Goal: Information Seeking & Learning: Learn about a topic

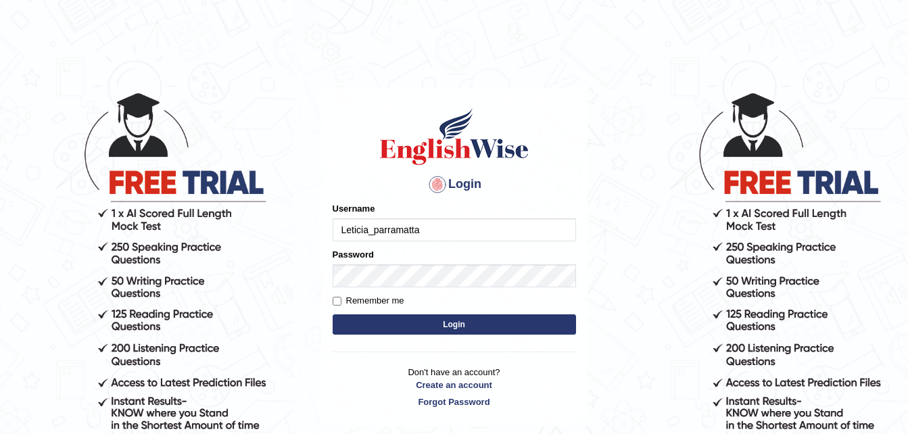
type input "Leticia_parramatta"
click at [383, 325] on button "Login" at bounding box center [454, 324] width 243 height 20
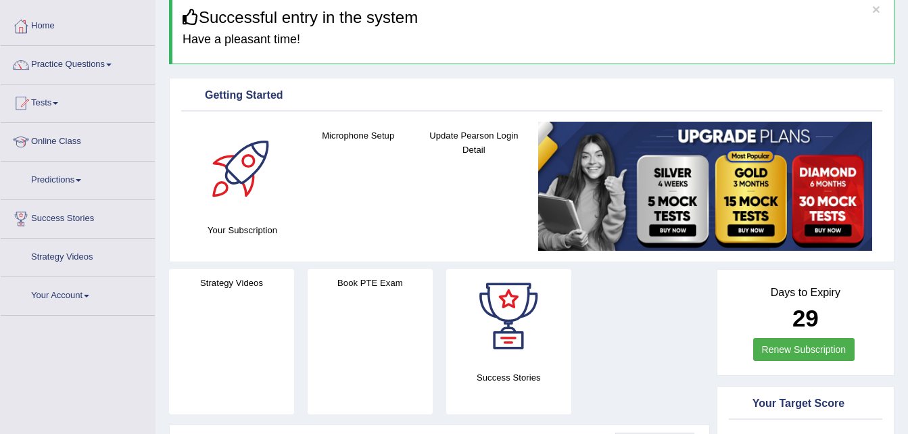
scroll to position [81, 0]
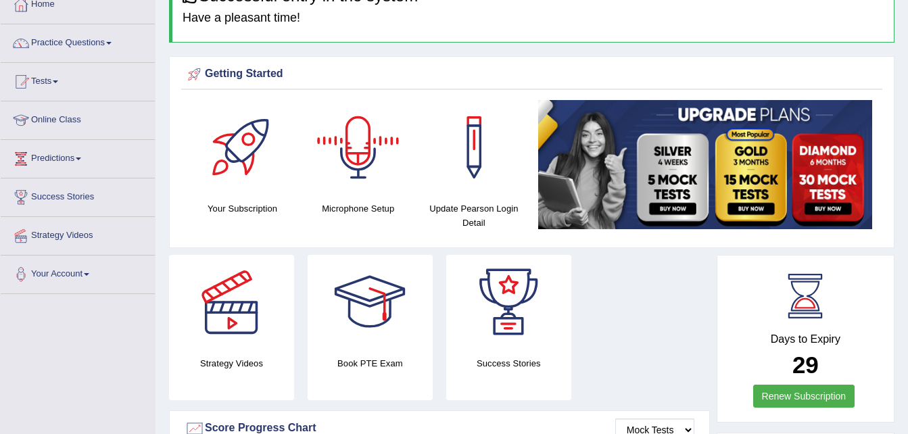
click at [362, 155] on div at bounding box center [358, 147] width 95 height 95
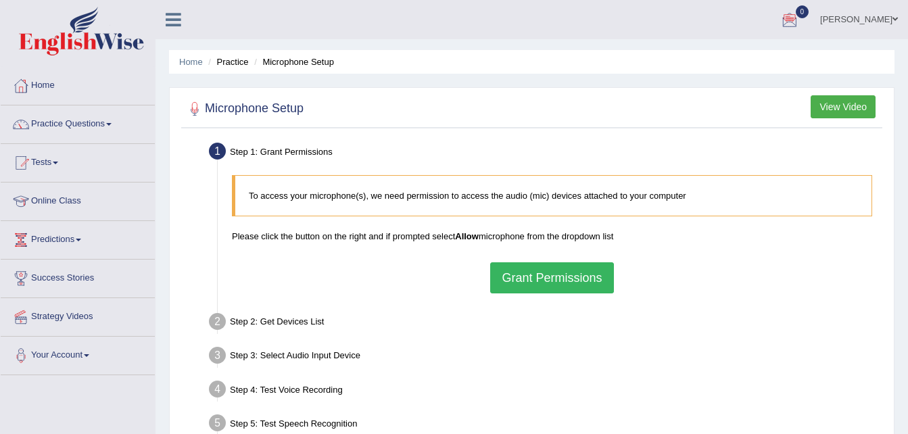
click at [525, 275] on button "Grant Permissions" at bounding box center [551, 277] width 123 height 31
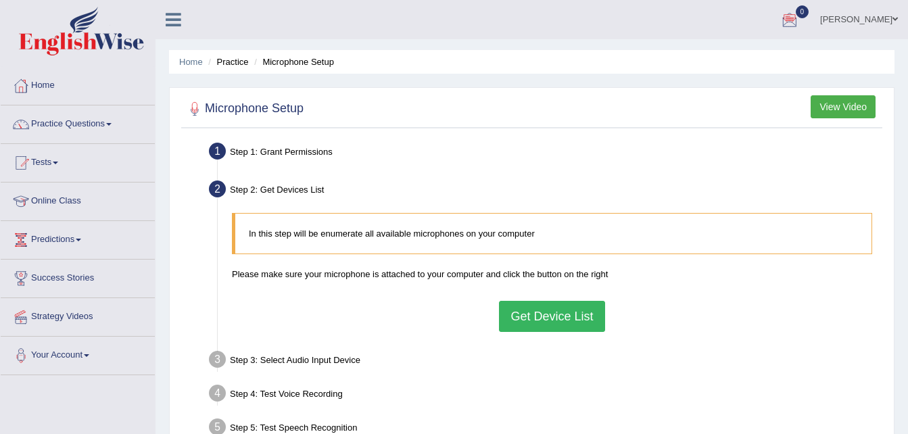
click at [515, 319] on button "Get Device List" at bounding box center [552, 316] width 106 height 31
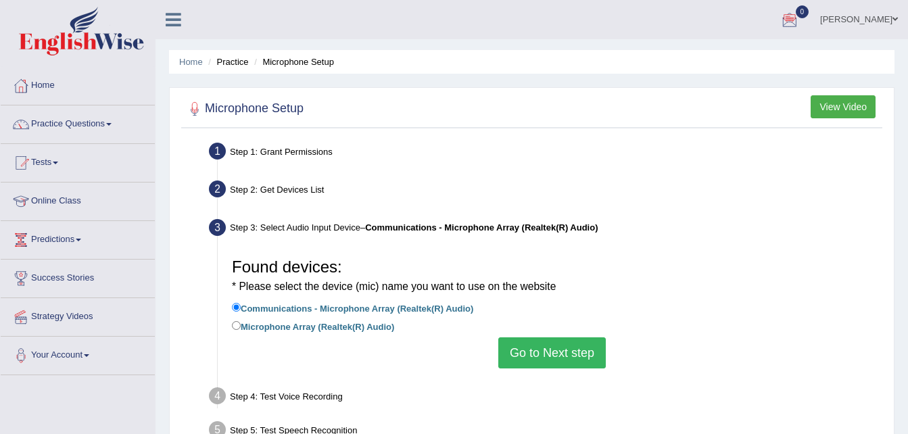
click at [332, 327] on label "Microphone Array (Realtek(R) Audio)" at bounding box center [313, 326] width 162 height 15
click at [241, 327] on input "Microphone Array (Realtek(R) Audio)" at bounding box center [236, 325] width 9 height 9
radio input "true"
click at [528, 356] on button "Go to Next step" at bounding box center [552, 352] width 108 height 31
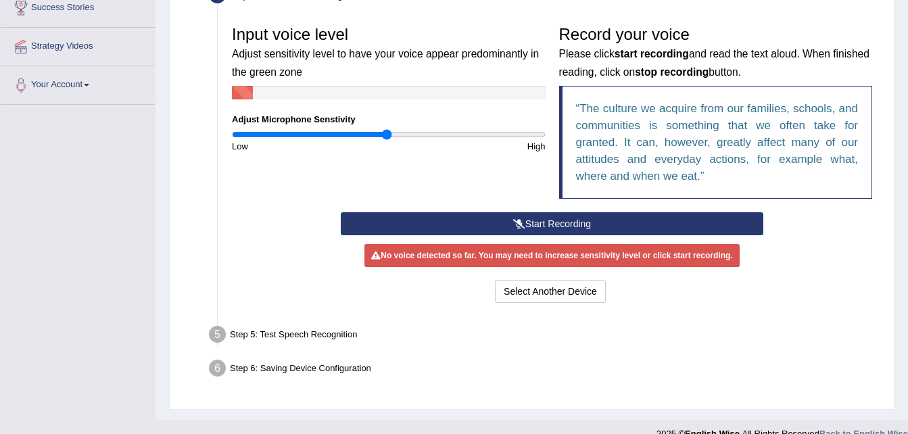
scroll to position [291, 0]
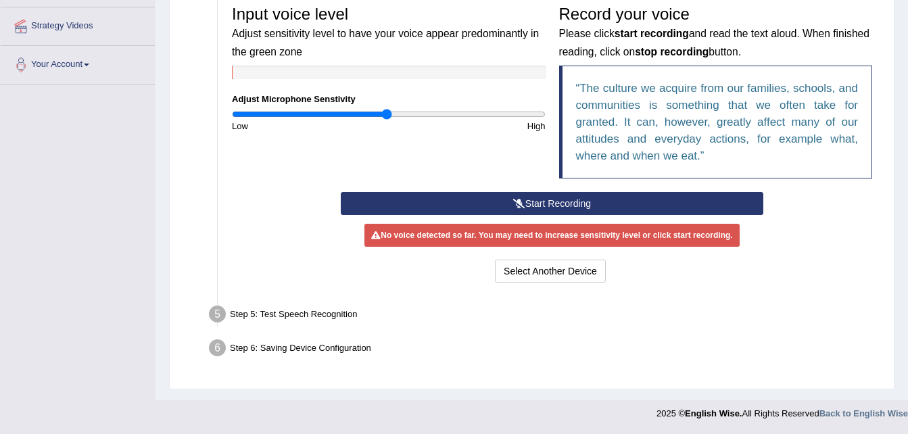
click at [601, 195] on button "Start Recording" at bounding box center [552, 203] width 423 height 23
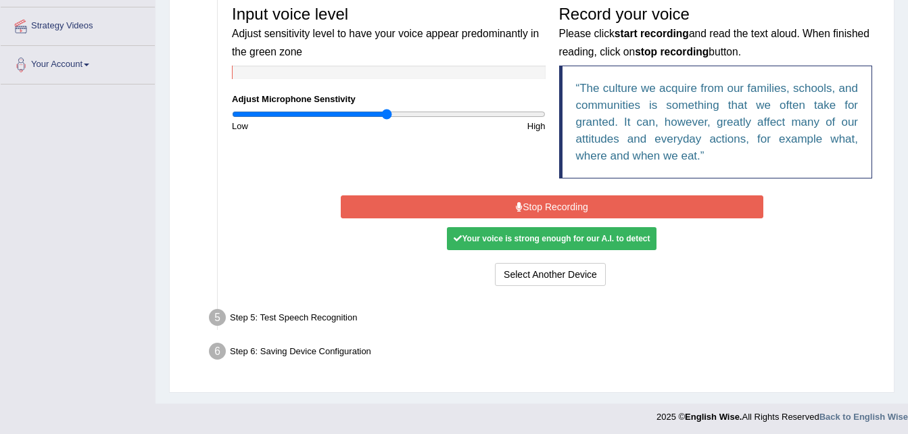
click at [601, 195] on button "Stop Recording" at bounding box center [552, 206] width 423 height 23
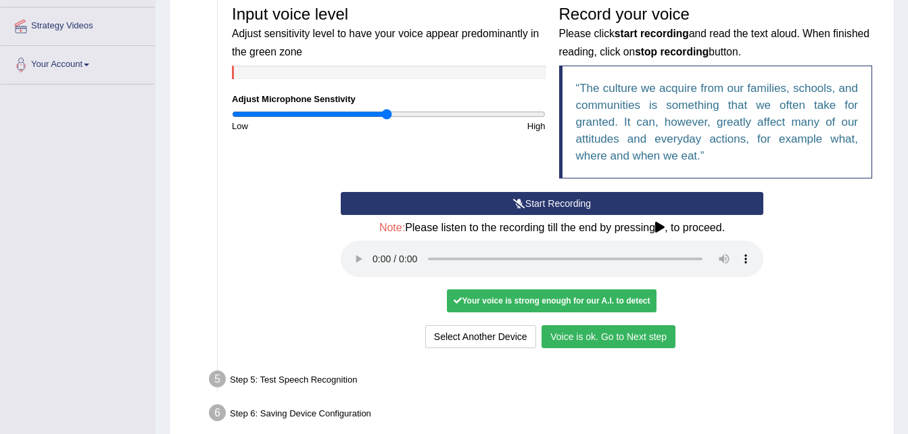
click at [597, 337] on button "Voice is ok. Go to Next step" at bounding box center [609, 336] width 134 height 23
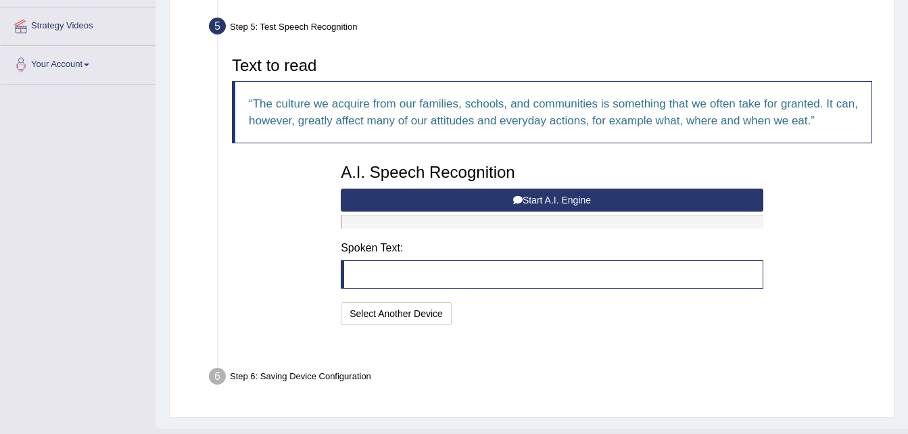
scroll to position [286, 0]
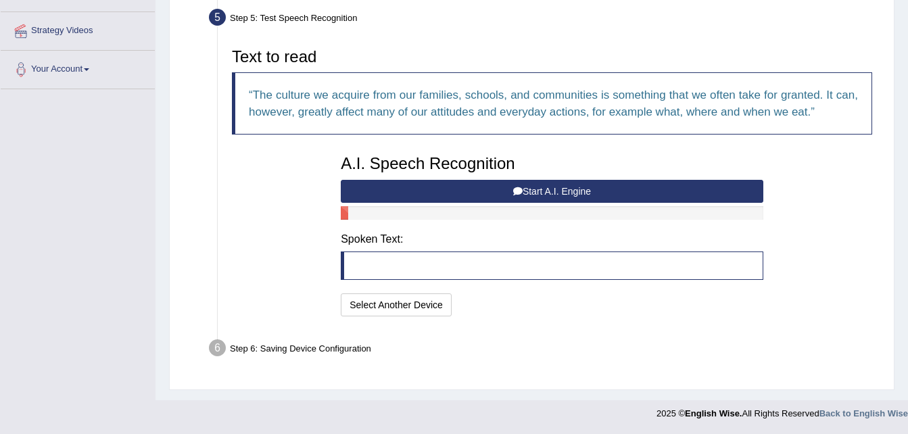
click at [543, 185] on button "Start A.I. Engine" at bounding box center [552, 191] width 423 height 23
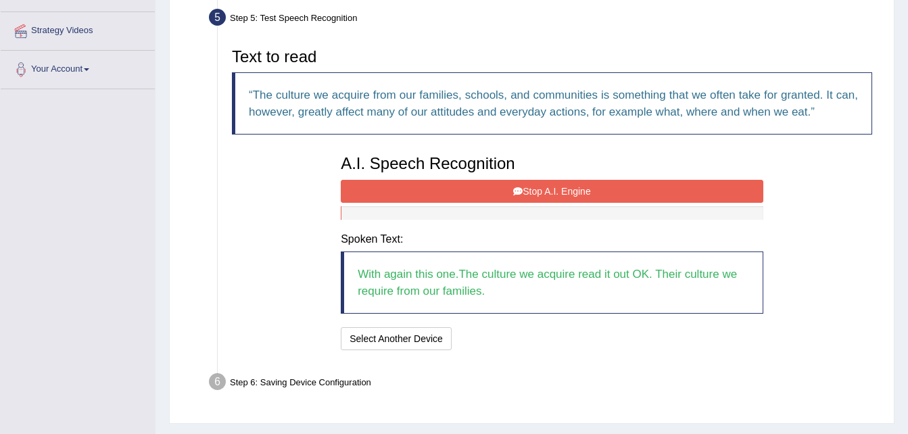
click at [546, 189] on button "Stop A.I. Engine" at bounding box center [552, 191] width 423 height 23
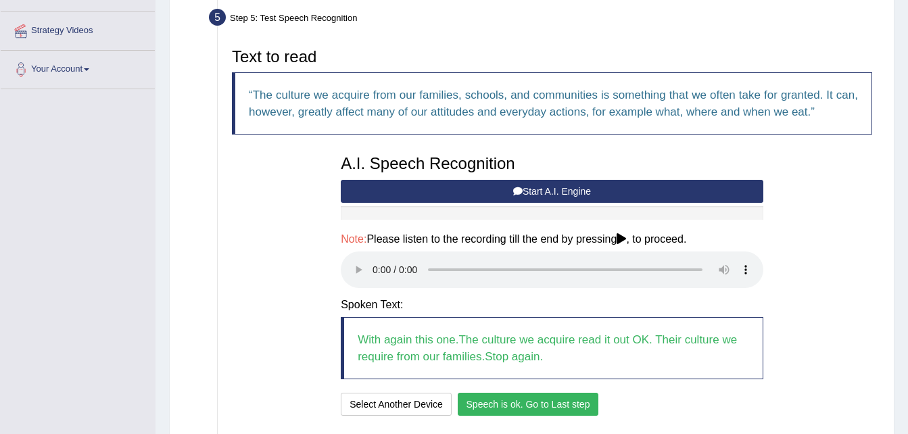
click at [498, 403] on button "Speech is ok. Go to Last step" at bounding box center [528, 404] width 141 height 23
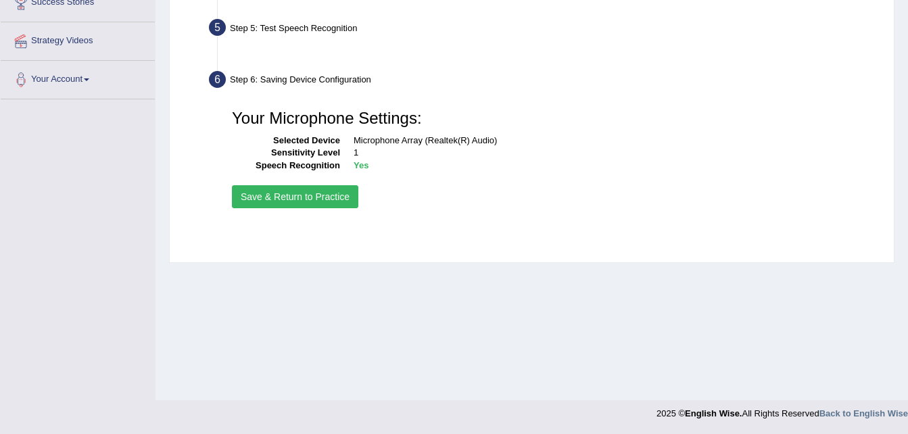
scroll to position [276, 0]
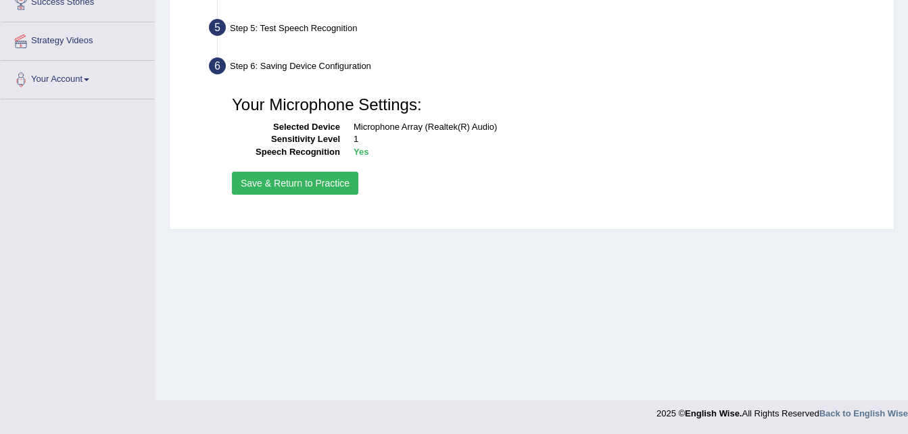
click at [268, 177] on button "Save & Return to Practice" at bounding box center [295, 183] width 126 height 23
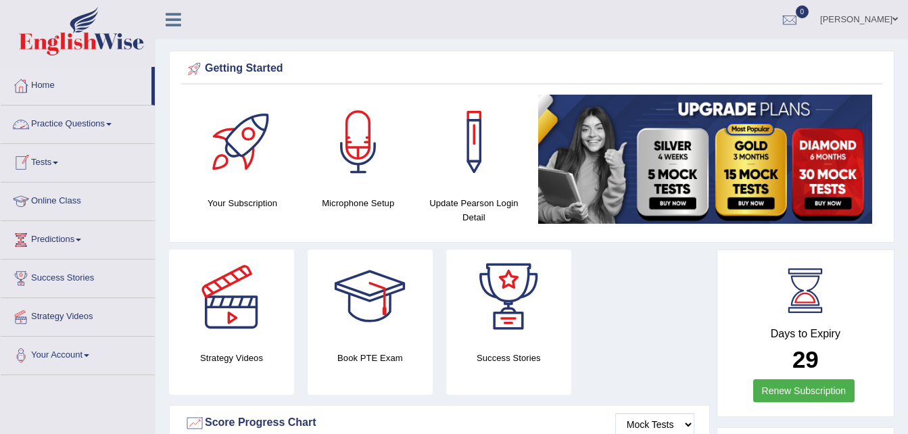
click at [114, 121] on link "Practice Questions" at bounding box center [78, 123] width 154 height 34
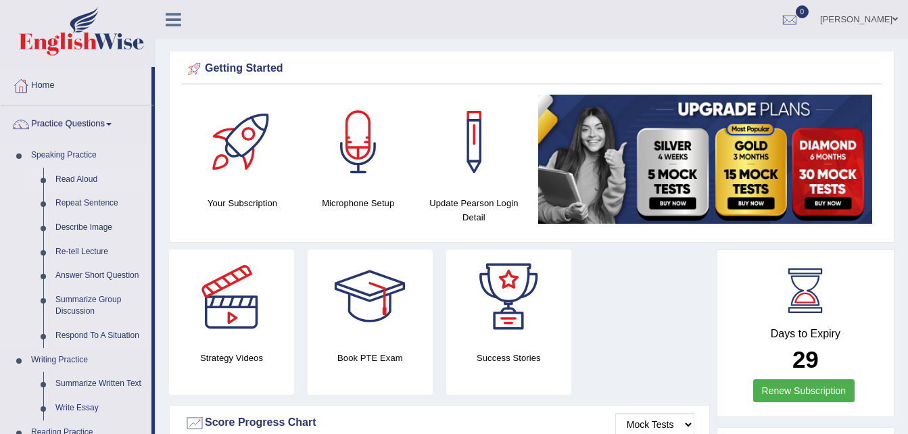
click at [90, 177] on link "Read Aloud" at bounding box center [100, 180] width 102 height 24
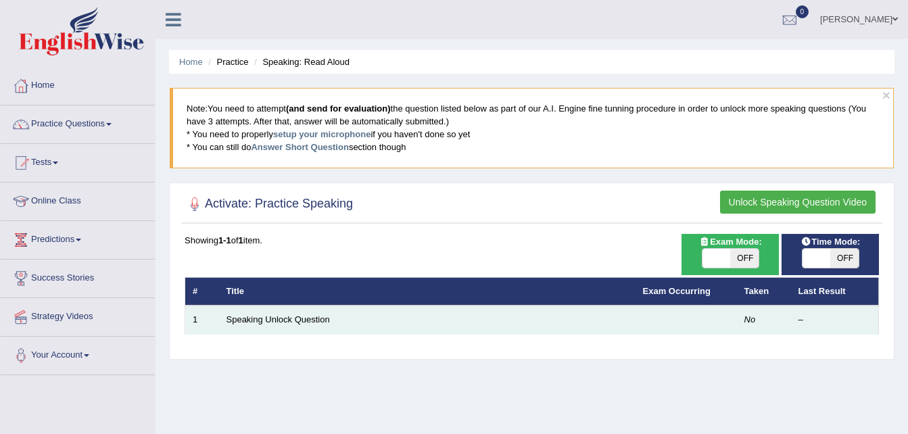
click at [323, 310] on td "Speaking Unlock Question" at bounding box center [427, 320] width 417 height 28
click at [317, 319] on link "Speaking Unlock Question" at bounding box center [278, 319] width 103 height 10
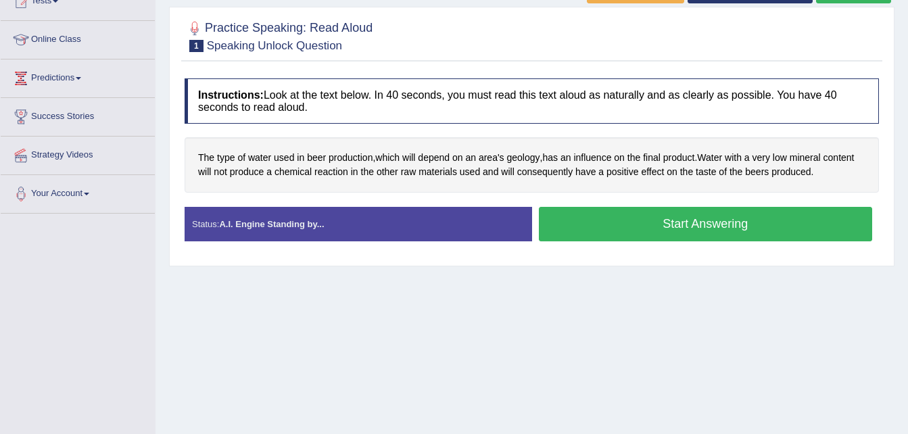
scroll to position [162, 0]
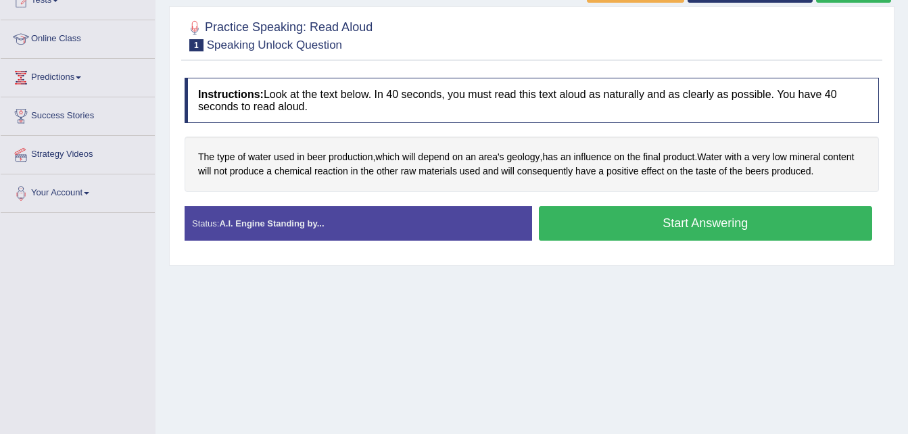
click at [594, 225] on button "Start Answering" at bounding box center [706, 223] width 334 height 34
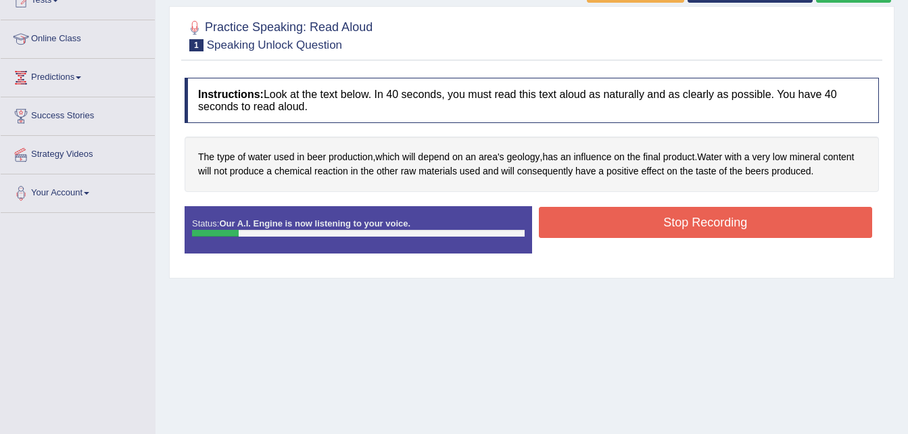
click at [594, 225] on button "Stop Recording" at bounding box center [706, 222] width 334 height 31
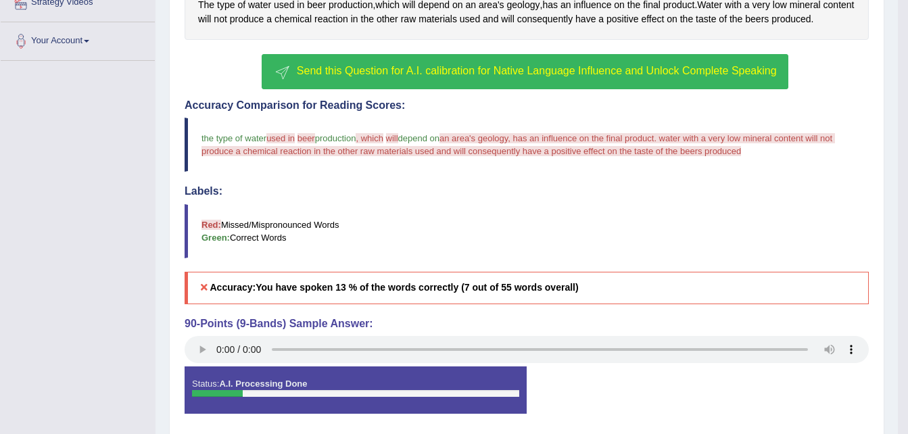
scroll to position [325, 0]
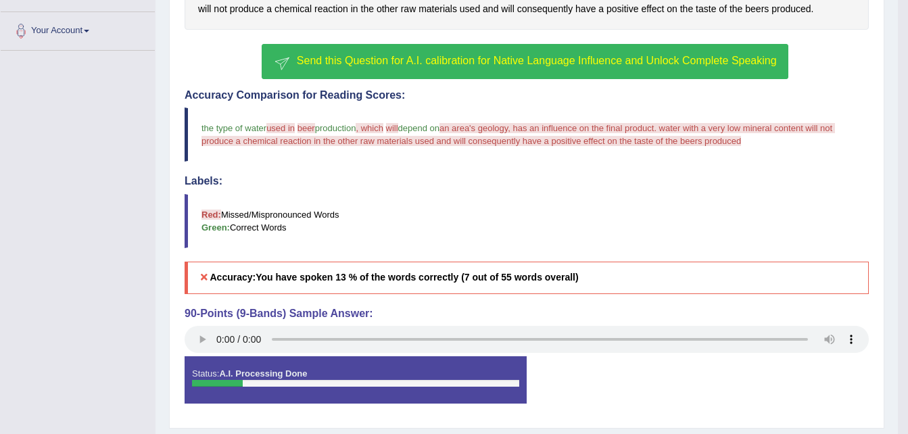
click at [353, 60] on span "Send this Question for A.I. calibration for Native Language Influence and Unloc…" at bounding box center [537, 60] width 480 height 11
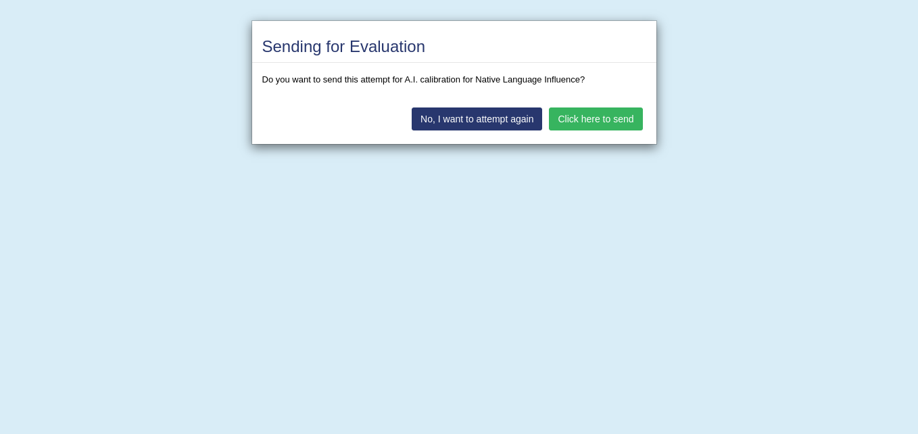
click at [584, 115] on button "Click here to send" at bounding box center [595, 119] width 93 height 23
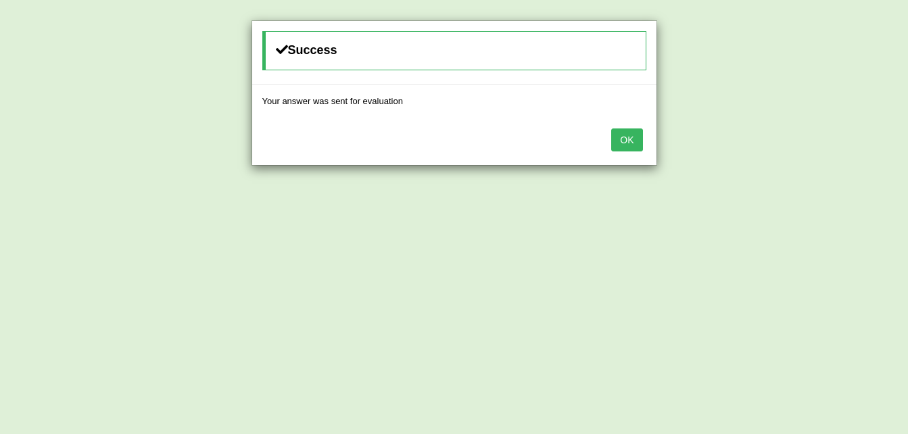
click at [629, 139] on button "OK" at bounding box center [626, 139] width 31 height 23
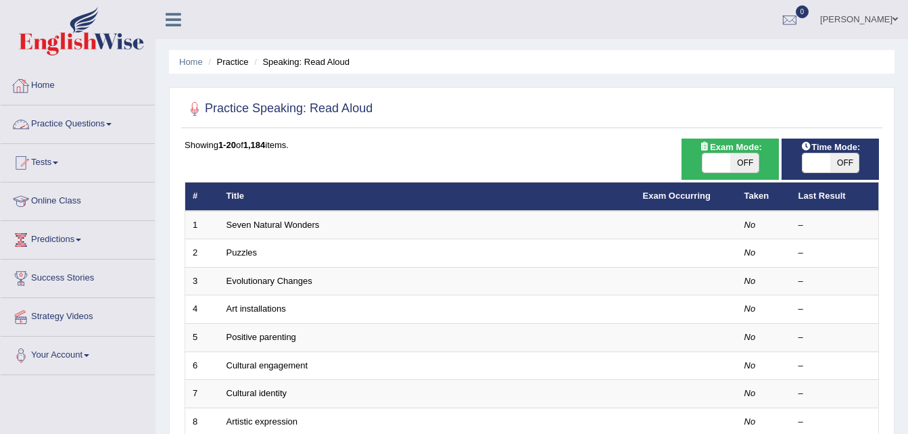
click at [92, 123] on link "Practice Questions" at bounding box center [78, 123] width 154 height 34
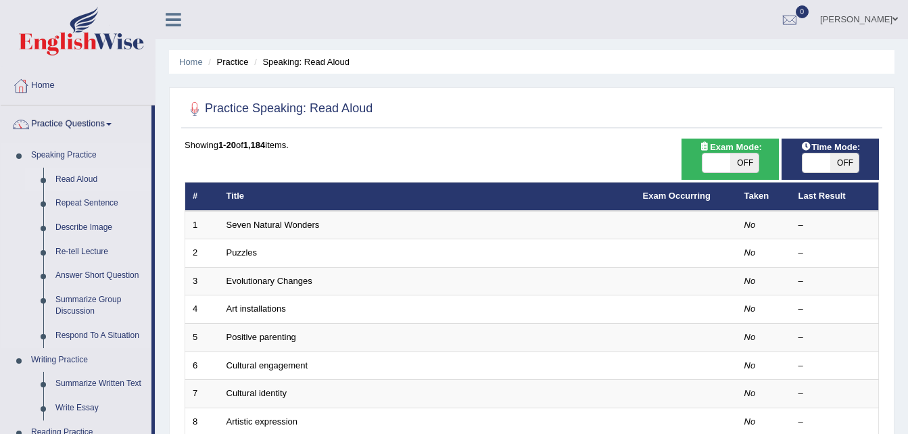
click at [64, 174] on link "Read Aloud" at bounding box center [100, 180] width 102 height 24
